Goal: Task Accomplishment & Management: Use online tool/utility

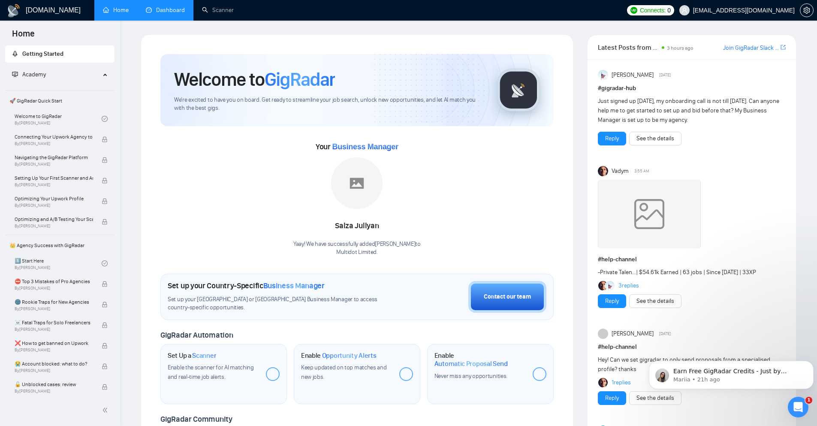
click at [157, 12] on link "Dashboard" at bounding box center [165, 9] width 39 height 7
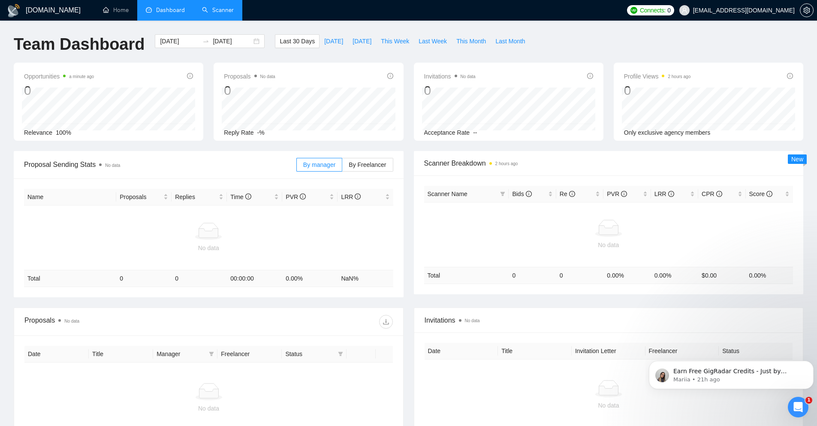
click at [230, 7] on link "Scanner" at bounding box center [218, 9] width 32 height 7
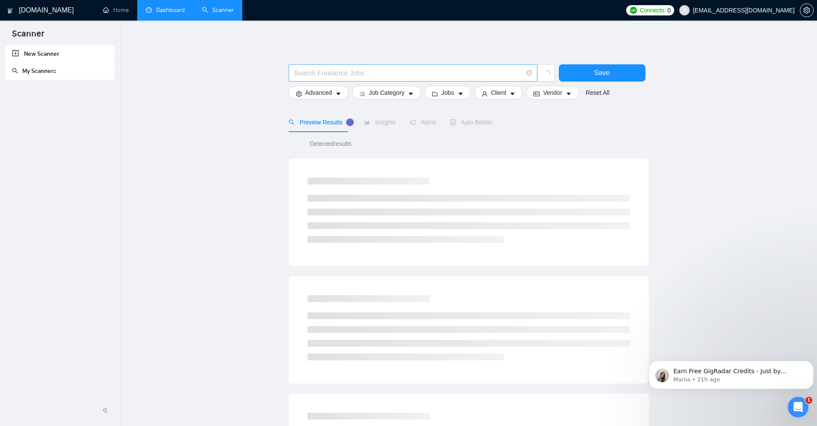
click at [377, 68] on input "text" at bounding box center [408, 73] width 229 height 11
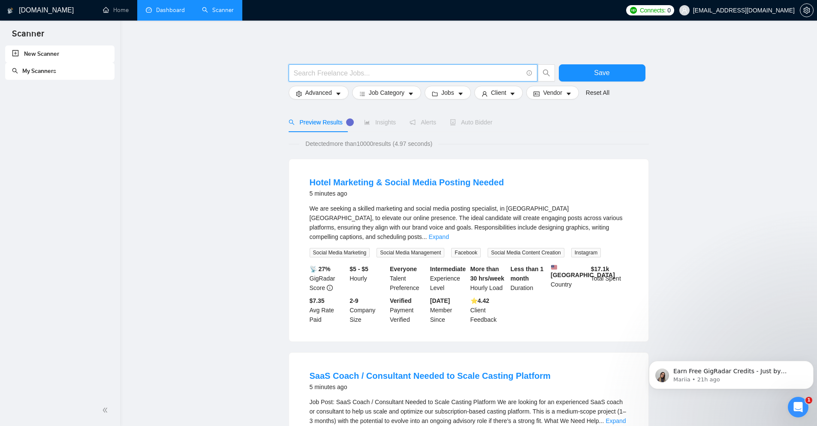
click at [424, 75] on input "text" at bounding box center [408, 73] width 229 height 11
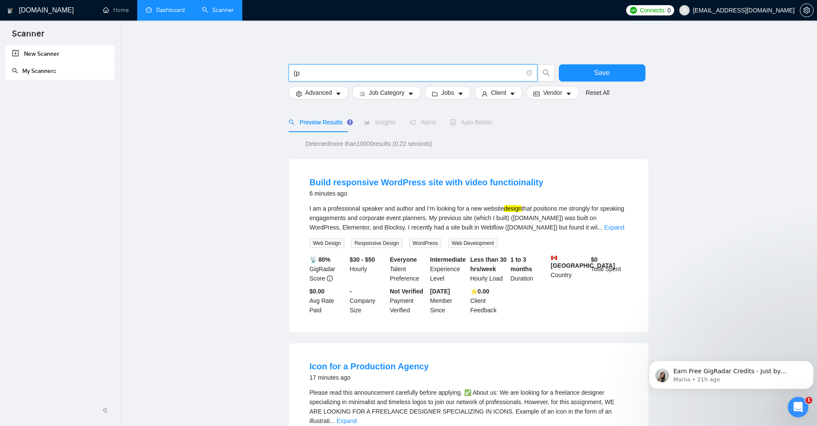
type input "("
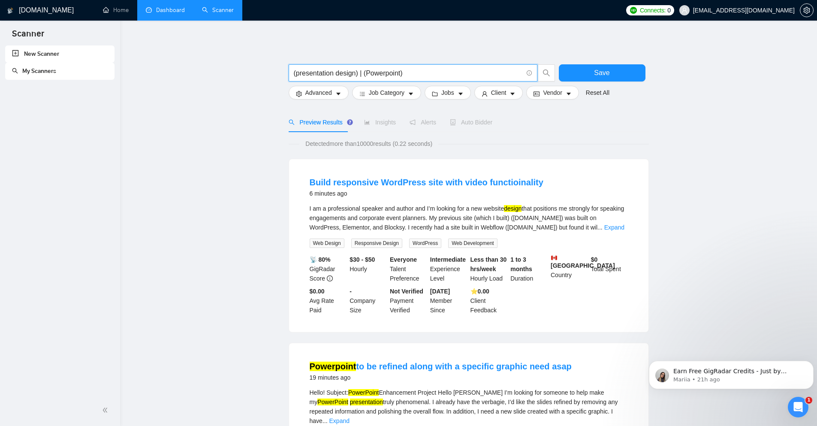
click at [336, 72] on input "(presentation design) | (Powerpoint)" at bounding box center [408, 73] width 229 height 11
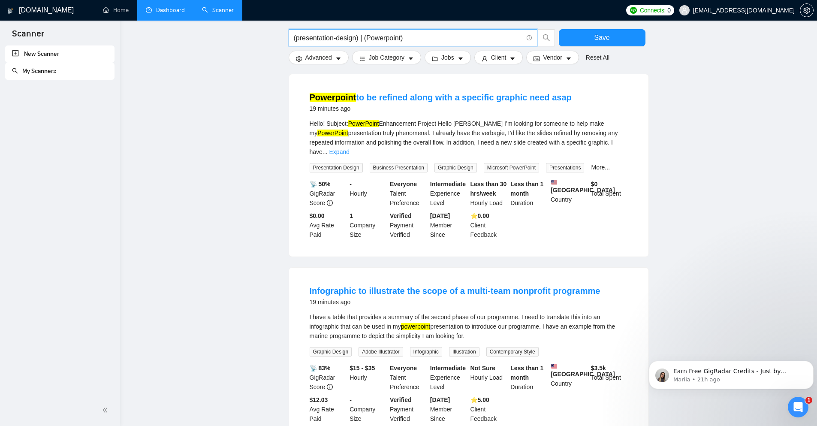
scroll to position [86, 0]
click at [429, 38] on input "(presentation-design) | (Powerpoint)" at bounding box center [408, 38] width 229 height 11
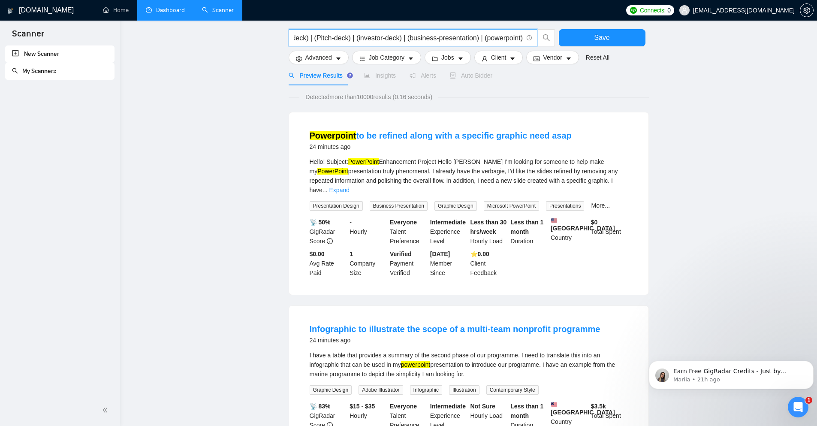
scroll to position [43, 0]
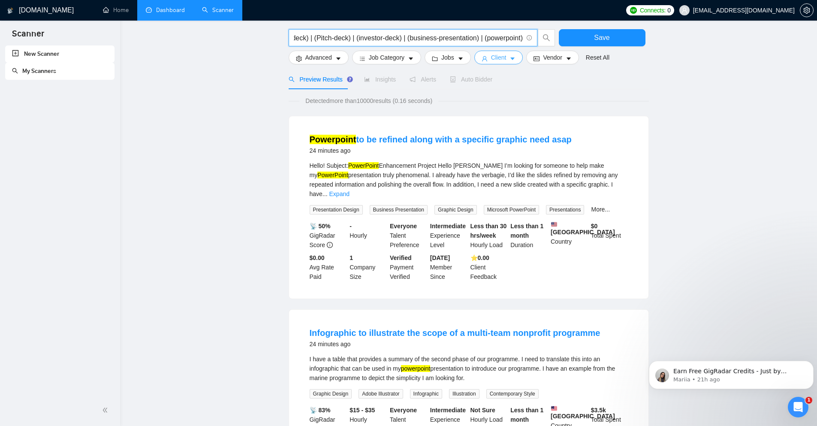
type input "(presentation-design) | (Powerpoint) | (Pitchdeck) | (Pitch-deck) | (investor-d…"
click at [500, 61] on span "Client" at bounding box center [498, 57] width 15 height 9
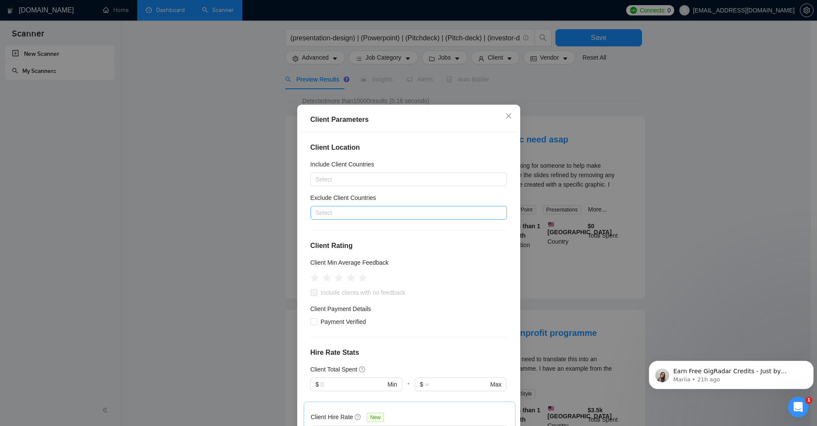
click at [350, 212] on div at bounding box center [405, 213] width 184 height 10
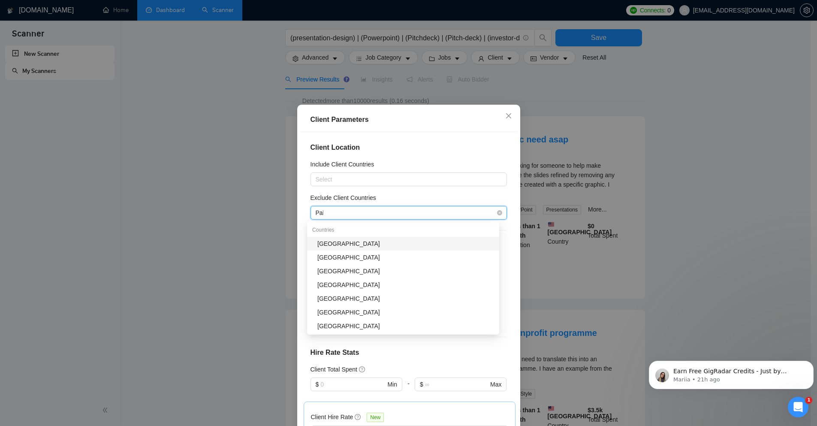
type input "Paki"
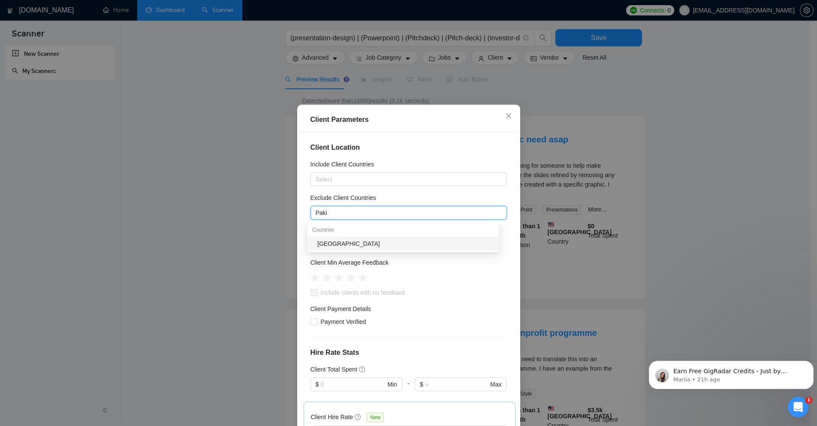
click at [326, 245] on div "[GEOGRAPHIC_DATA]" at bounding box center [406, 243] width 177 height 9
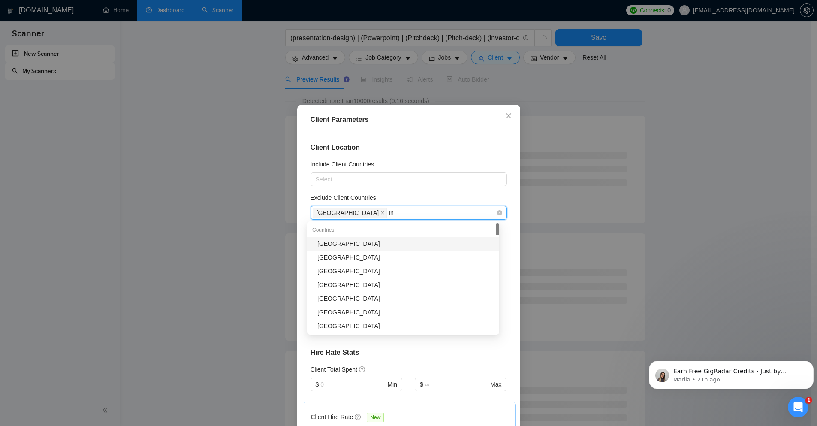
type input "Ind"
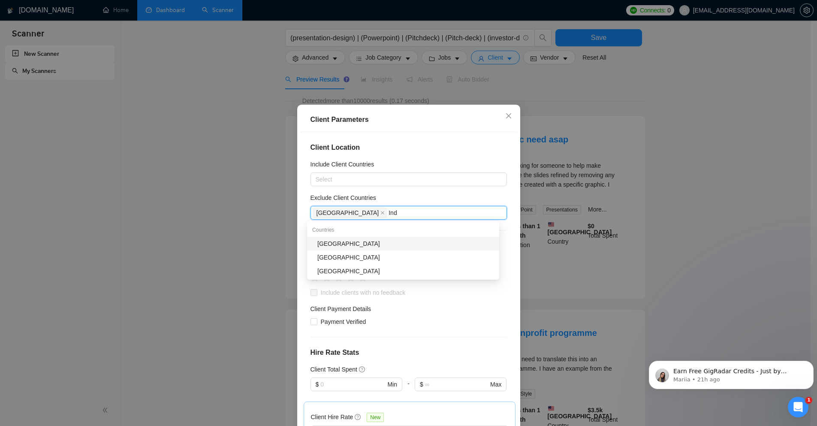
click at [345, 244] on div "[GEOGRAPHIC_DATA]" at bounding box center [406, 243] width 177 height 9
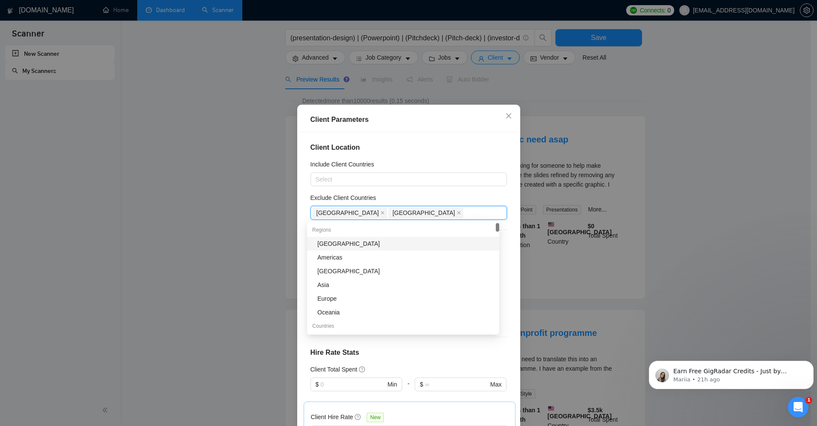
click at [347, 244] on div "[GEOGRAPHIC_DATA]" at bounding box center [406, 243] width 177 height 9
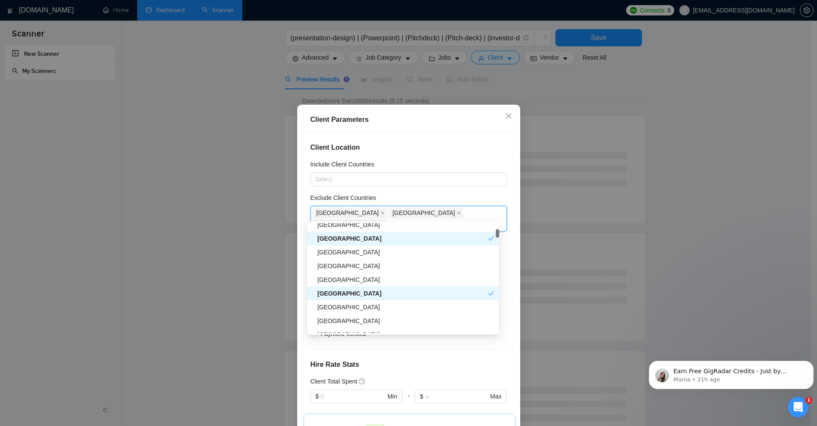
scroll to position [215, 0]
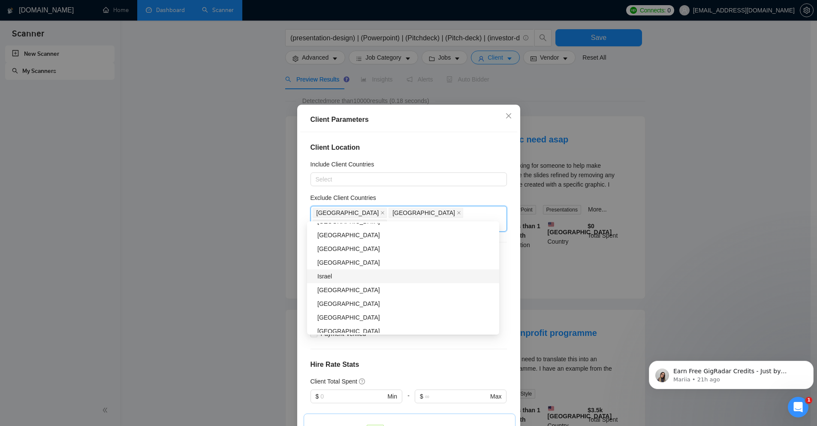
click at [338, 279] on div "Israel" at bounding box center [406, 276] width 177 height 9
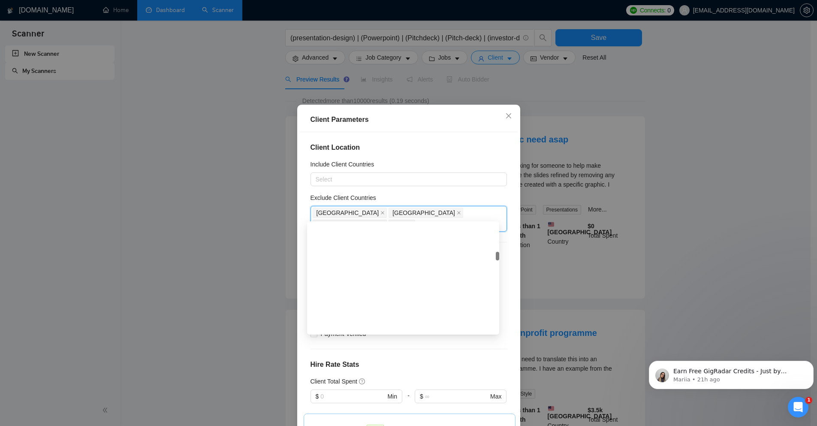
scroll to position [644, 0]
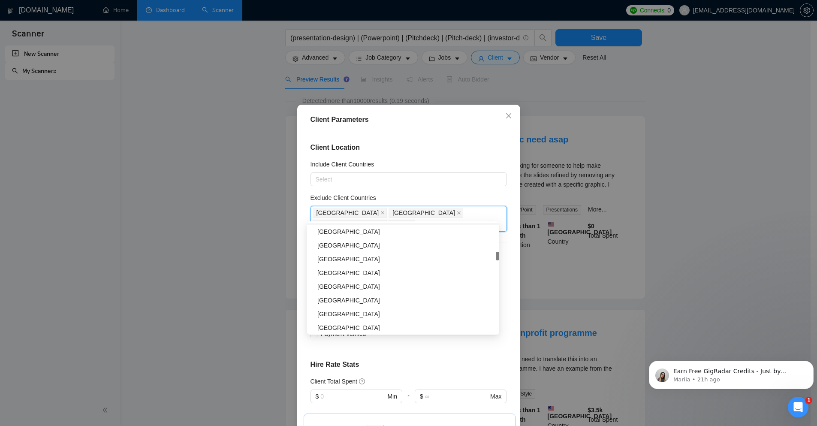
click at [423, 199] on div "Exclude Client Countries" at bounding box center [409, 199] width 197 height 13
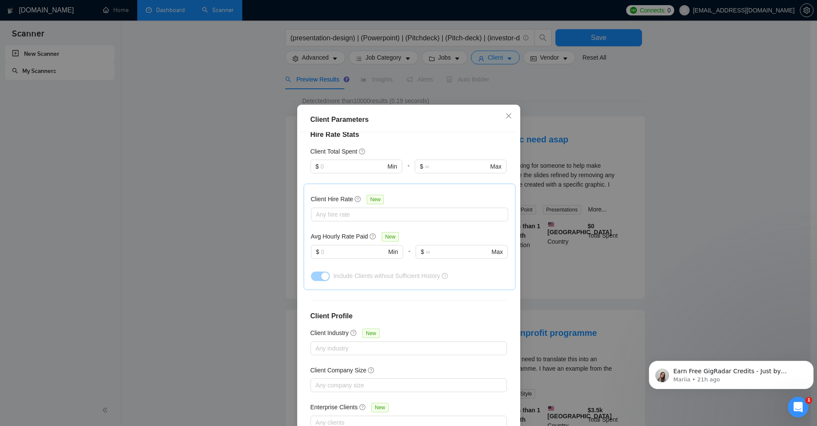
scroll to position [236, 0]
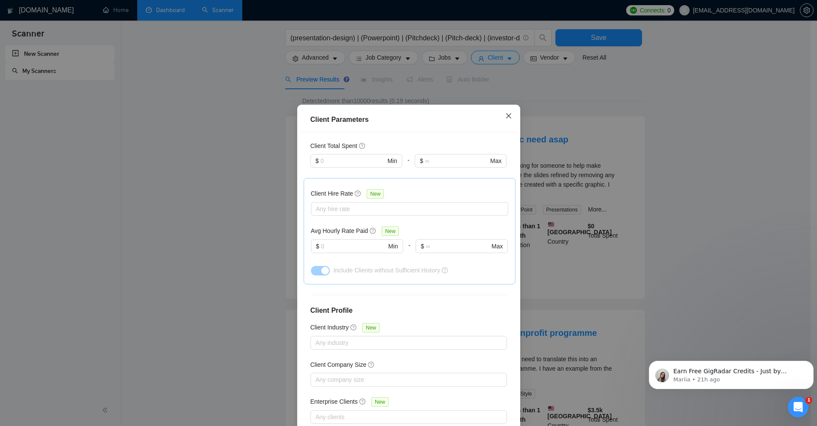
click at [507, 118] on icon "close" at bounding box center [508, 115] width 7 height 7
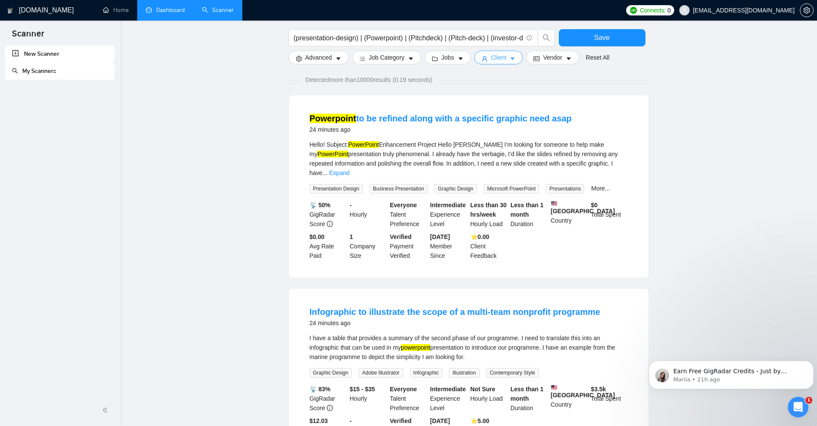
scroll to position [0, 0]
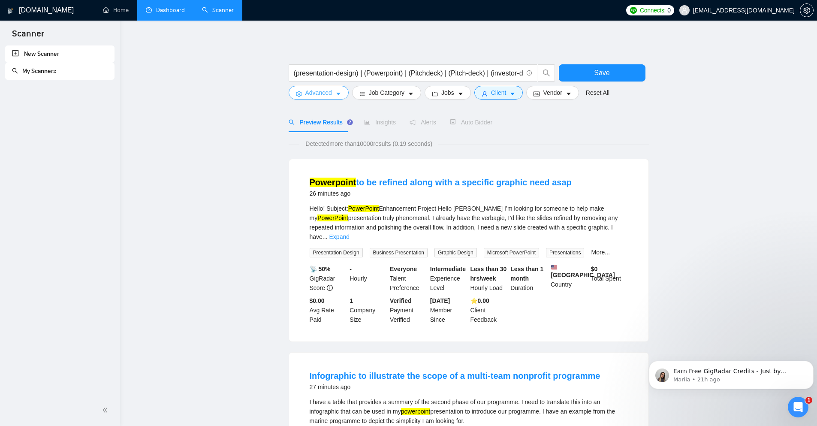
click at [334, 97] on button "Advanced" at bounding box center [319, 93] width 60 height 14
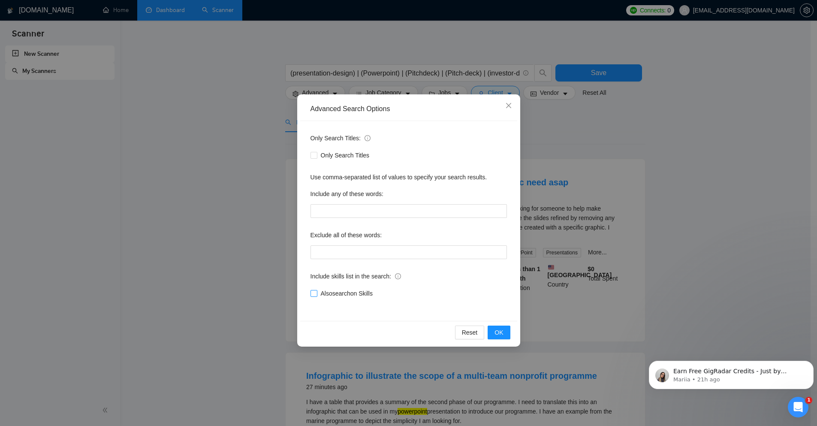
click at [313, 293] on input "Also search on Skills" at bounding box center [314, 293] width 6 height 6
checkbox input "true"
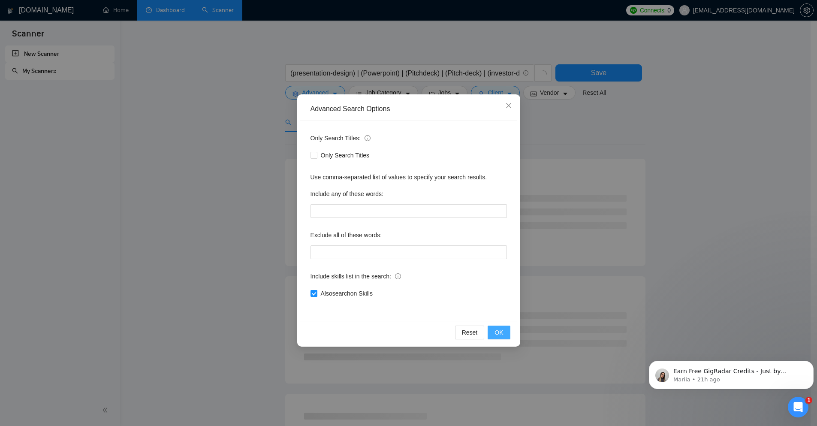
click at [499, 327] on button "OK" at bounding box center [499, 333] width 22 height 14
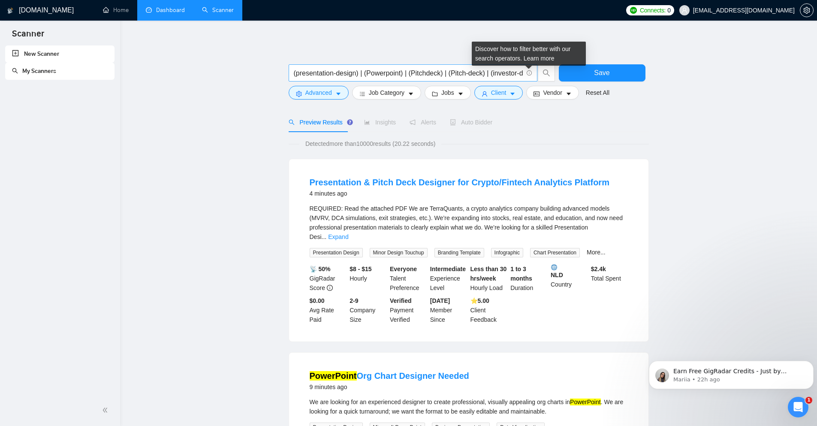
click at [528, 71] on icon "info-circle" at bounding box center [530, 73] width 6 height 6
click at [533, 59] on link "Learn more" at bounding box center [539, 58] width 31 height 7
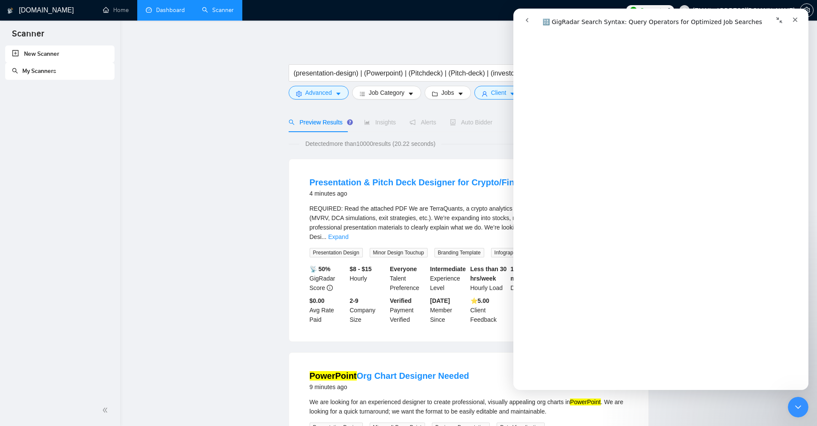
scroll to position [1073, 0]
click at [365, 75] on input "(presentation-design) | (Powerpoint) | (Pitchdeck) | (Pitch-deck) | (investor-d…" at bounding box center [408, 73] width 229 height 11
click at [362, 75] on input "(presentation-design) | (Powerpoint) | (Pitchdeck) | (Pitch-deck) | (investor-d…" at bounding box center [408, 73] width 229 height 11
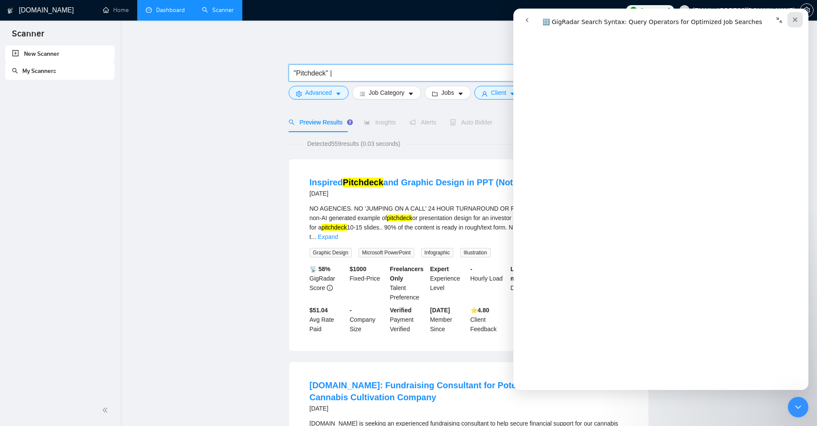
click at [791, 17] on div "Close" at bounding box center [795, 19] width 15 height 15
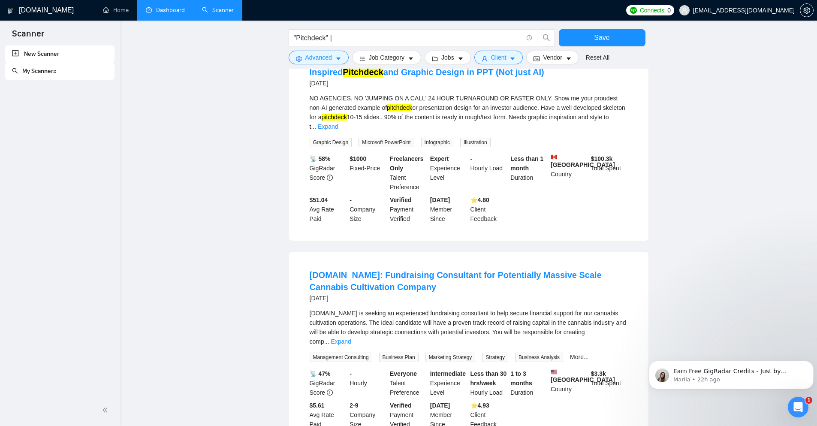
scroll to position [0, 0]
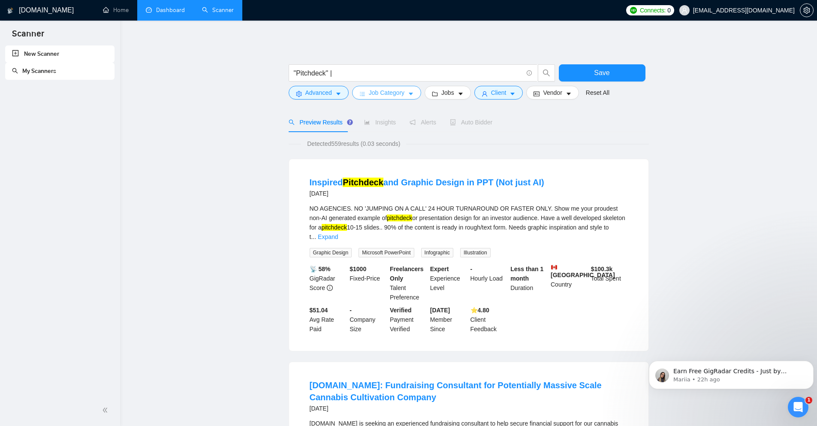
click at [382, 91] on span "Job Category" at bounding box center [387, 92] width 36 height 9
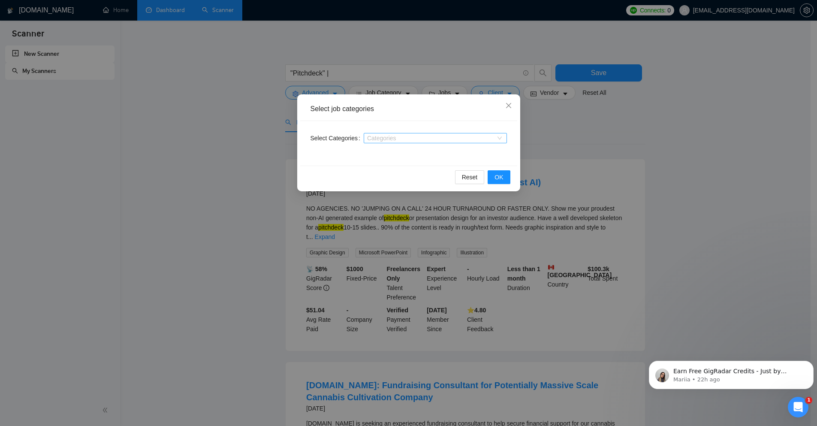
click at [439, 138] on div at bounding box center [431, 138] width 130 height 7
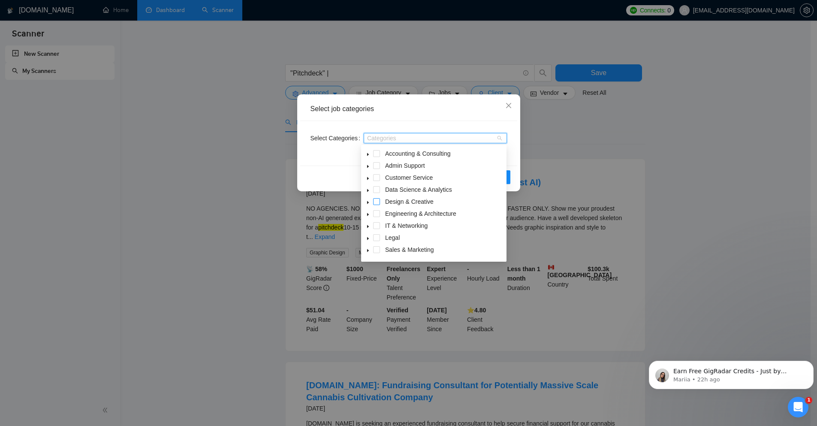
click at [375, 199] on span at bounding box center [376, 201] width 7 height 7
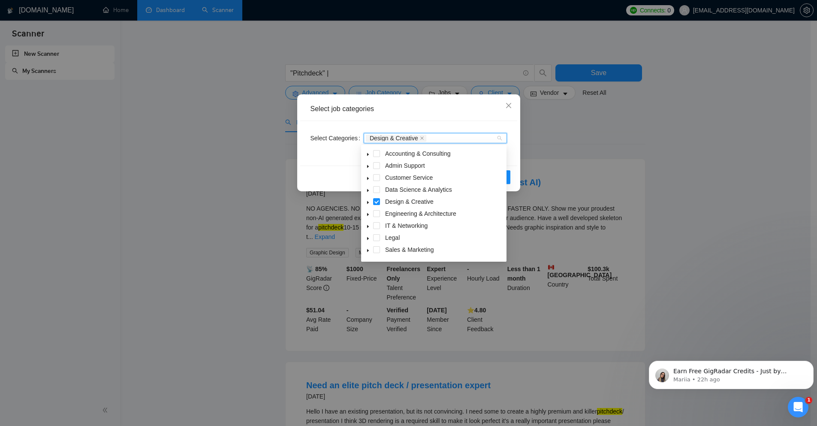
click at [497, 121] on div "Select job categories" at bounding box center [408, 109] width 217 height 24
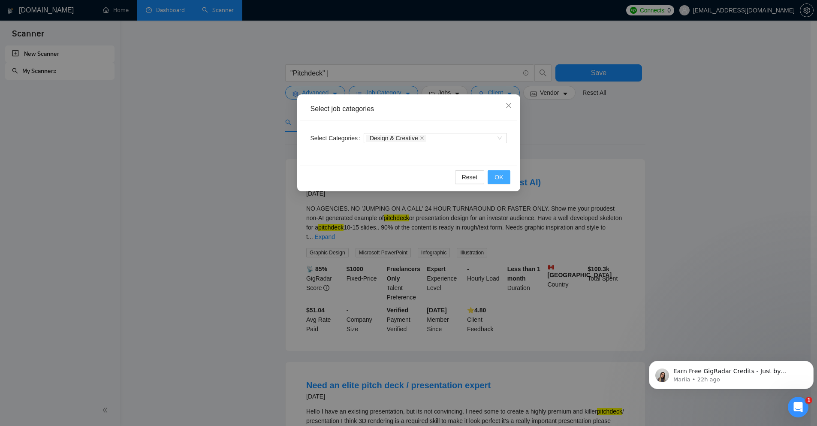
click at [499, 179] on span "OK" at bounding box center [499, 176] width 9 height 9
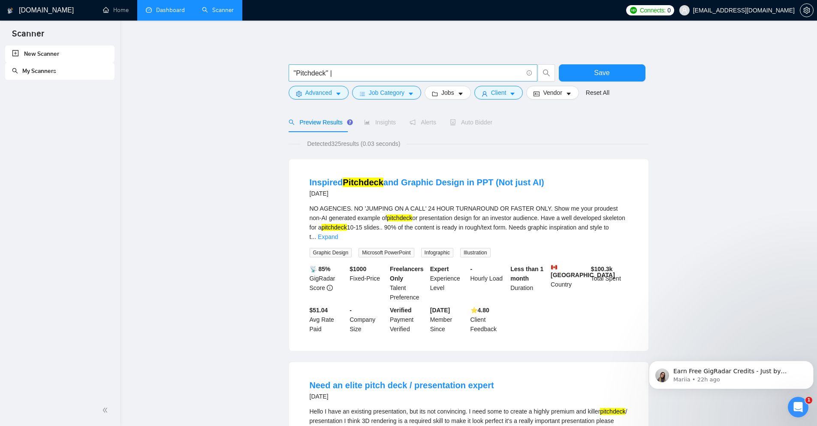
click at [334, 73] on input ""Pitchdeck" |" at bounding box center [408, 73] width 229 height 11
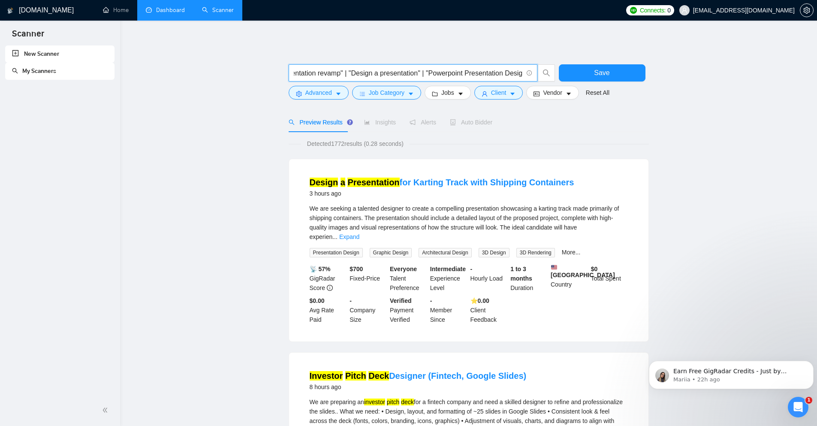
scroll to position [0, 247]
type input ""Pitchdeck" | "Investor deck" | "Investor pitchdeck" | "Investor Pitch deck" | …"
click at [530, 71] on icon "info-circle" at bounding box center [530, 73] width 6 height 6
click at [529, 73] on icon "info-circle" at bounding box center [530, 73] width 6 height 6
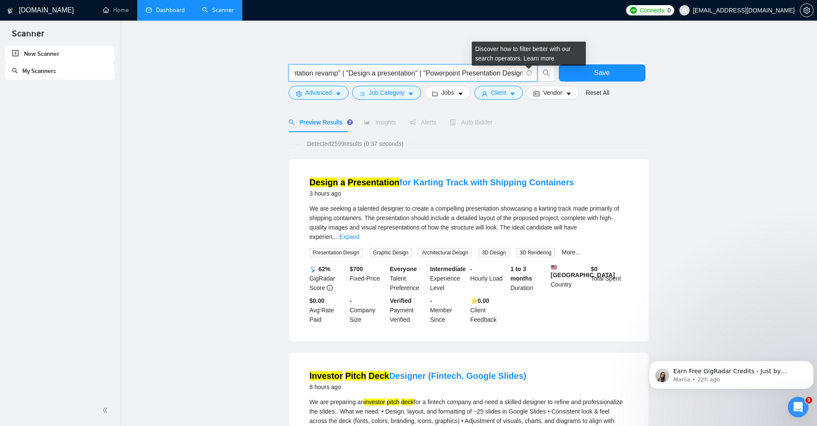
scroll to position [0, 247]
click at [530, 73] on icon "info-circle" at bounding box center [529, 73] width 0 height 3
click at [539, 57] on link "Learn more" at bounding box center [539, 58] width 31 height 7
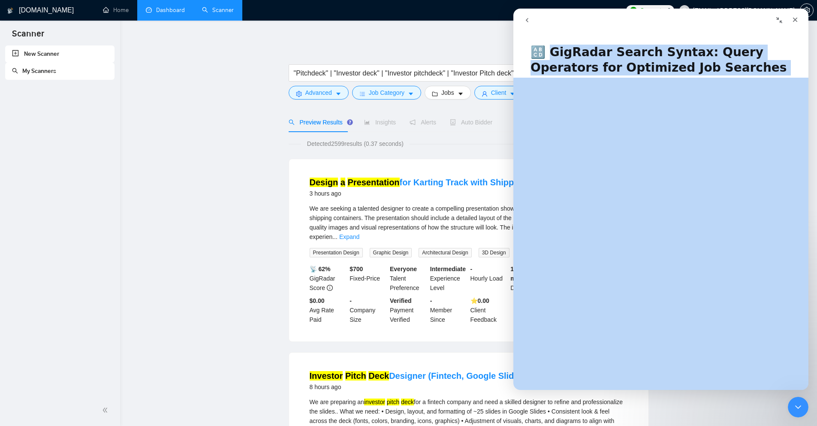
drag, startPoint x: 554, startPoint y: 52, endPoint x: 718, endPoint y: 333, distance: 325.8
click at [718, 333] on div "🔠 GigRadar Search Syntax: Query Operators for Optimized Job Searches Did this a…" at bounding box center [661, 213] width 295 height 354
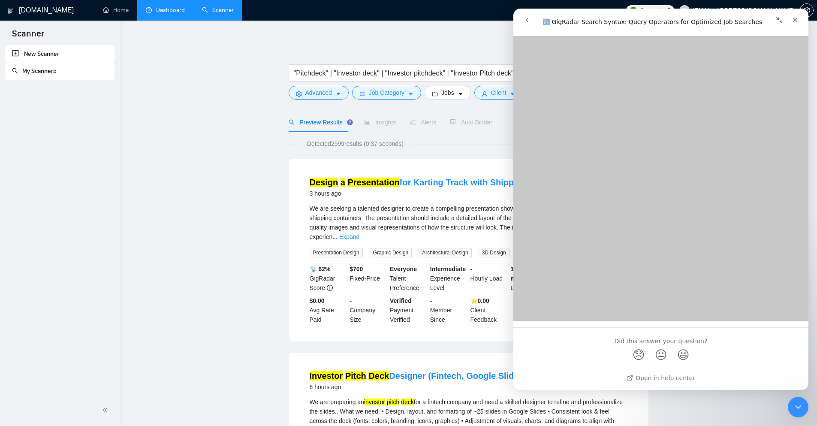
scroll to position [3022, 0]
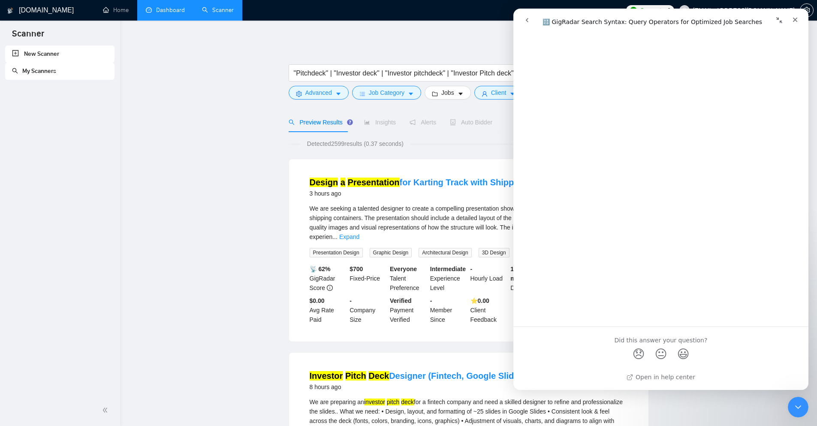
click at [691, 342] on div "Did this answer your question?" at bounding box center [661, 341] width 275 height 9
drag, startPoint x: 806, startPoint y: 130, endPoint x: 1332, endPoint y: 165, distance: 527.2
click at [327, 74] on input ""Pitchdeck" | "Investor deck" | "Investor pitchdeck" | "Investor Pitch deck" | …" at bounding box center [408, 73] width 229 height 11
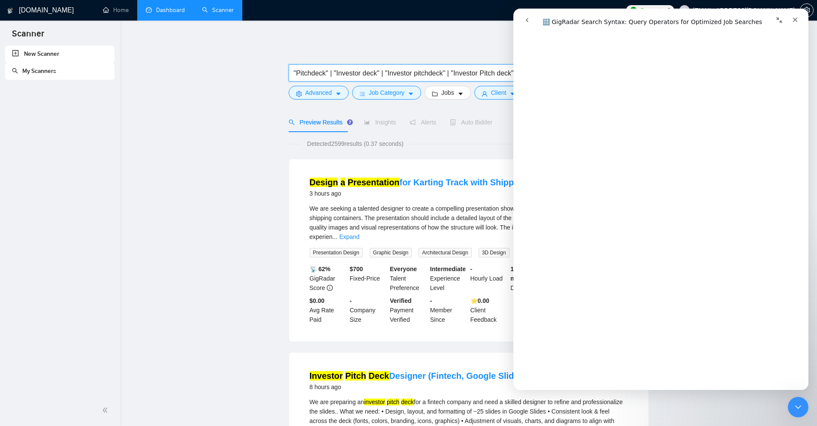
click at [322, 75] on input ""Pitchdeck" | "Investor deck" | "Investor pitchdeck" | "Investor Pitch deck" | …" at bounding box center [408, 73] width 229 height 11
drag, startPoint x: 798, startPoint y: 18, endPoint x: 1311, endPoint y: 27, distance: 513.3
click at [798, 18] on icon "Close" at bounding box center [795, 19] width 7 height 7
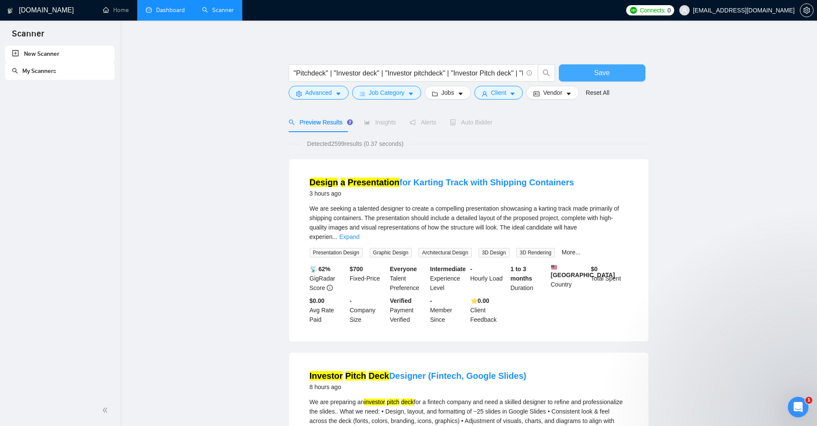
click at [613, 71] on button "Save" at bounding box center [602, 72] width 87 height 17
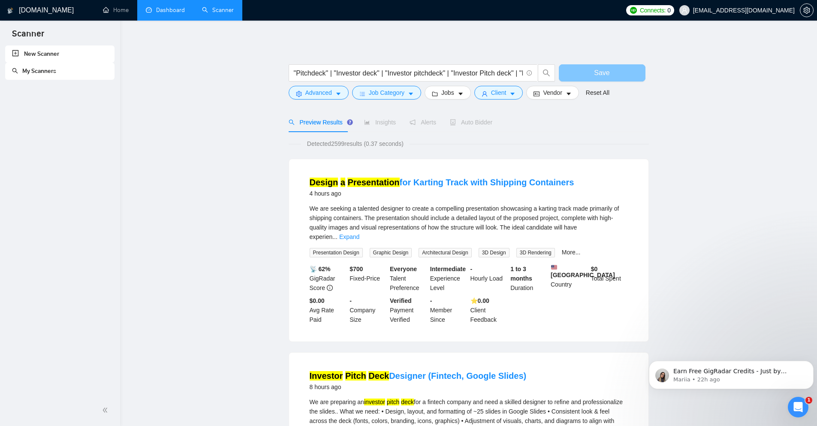
scroll to position [0, 0]
